Goal: Task Accomplishment & Management: Manage account settings

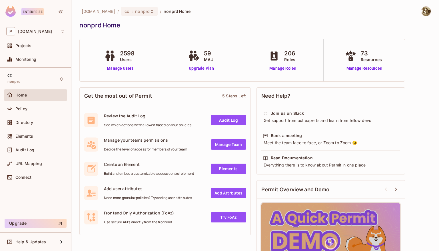
click at [114, 59] on icon at bounding box center [110, 56] width 14 height 11
click at [116, 67] on link "Manage Users" at bounding box center [120, 68] width 35 height 6
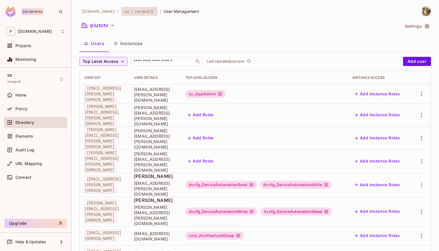
click at [135, 9] on span "nonprd" at bounding box center [142, 11] width 15 height 5
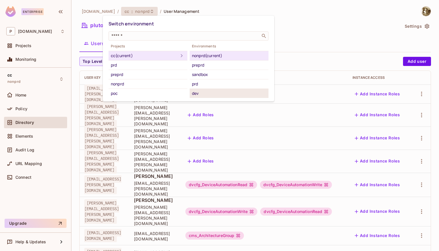
click at [212, 92] on div "dev" at bounding box center [229, 93] width 74 height 7
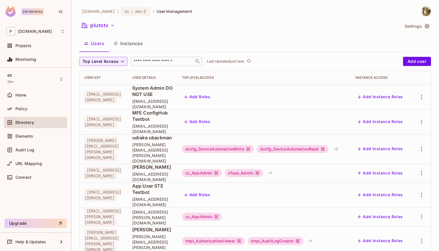
click at [139, 58] on div "​" at bounding box center [166, 61] width 71 height 9
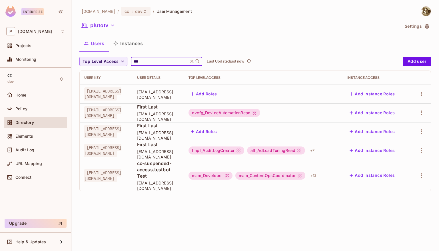
type input "***"
